Goal: Book appointment/travel/reservation

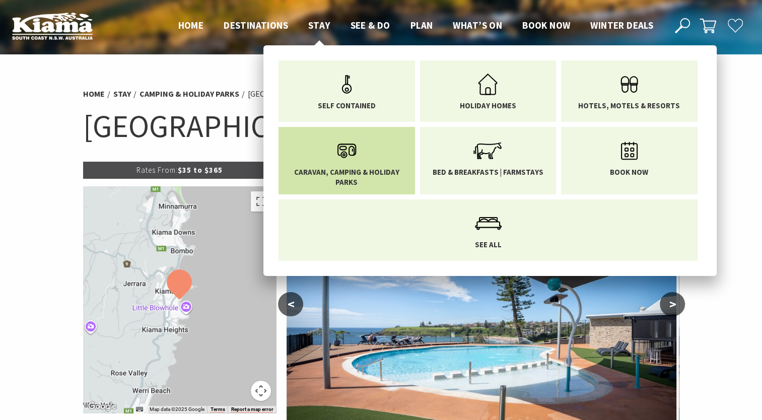
click at [369, 176] on span "Caravan, Camping & Holiday Parks" at bounding box center [346, 177] width 121 height 20
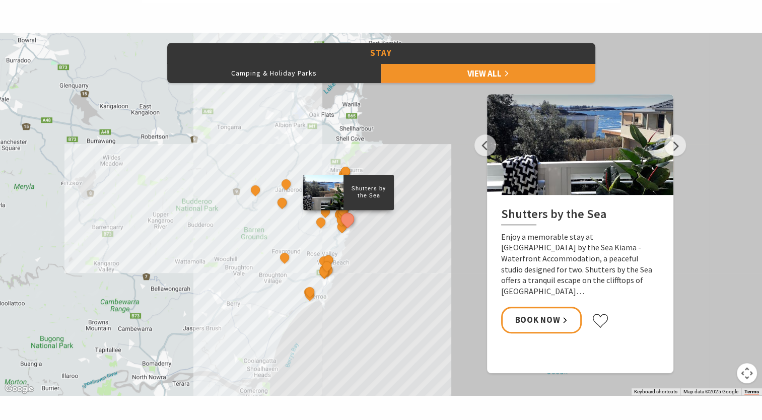
scroll to position [453, 0]
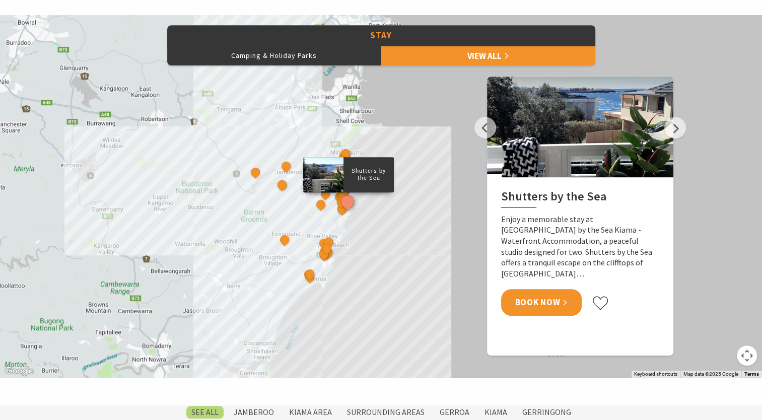
click at [555, 289] on link "Book Now" at bounding box center [541, 302] width 81 height 27
click at [304, 61] on button "Camping & Holiday Parks" at bounding box center [274, 55] width 214 height 20
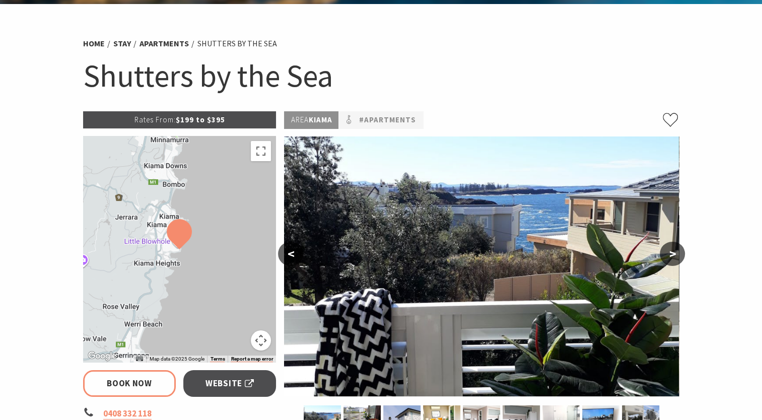
select select "3"
select select "2"
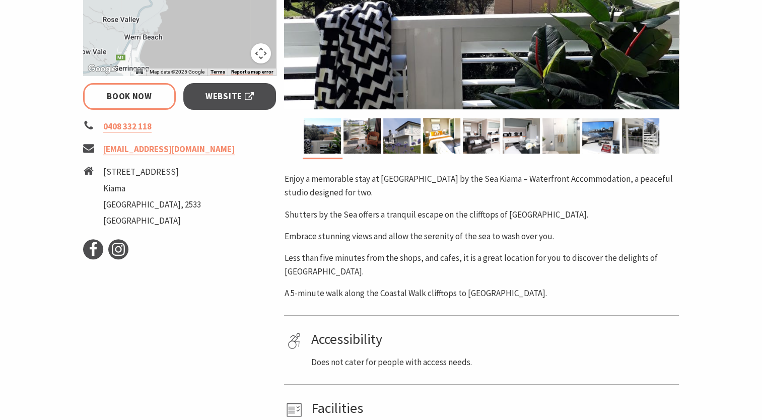
scroll to position [353, 0]
